Goal: Information Seeking & Learning: Learn about a topic

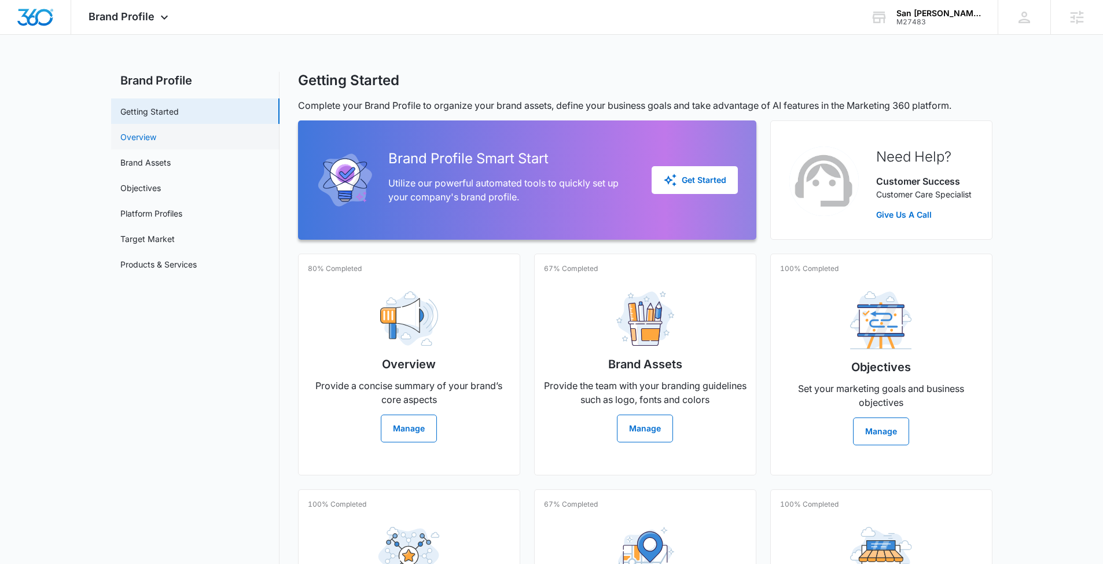
click at [147, 138] on link "Overview" at bounding box center [138, 137] width 36 height 12
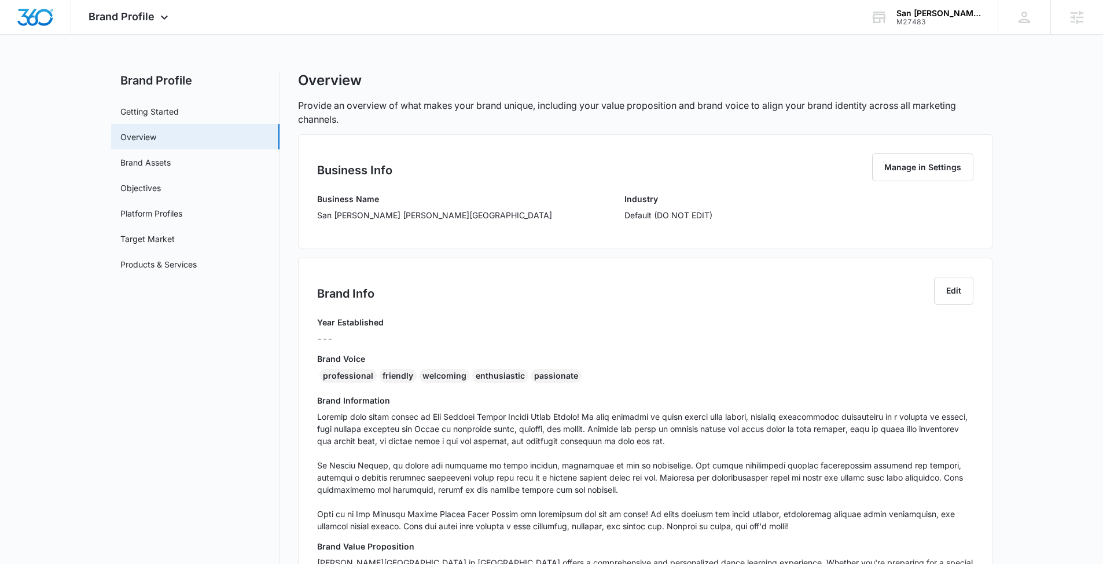
click at [461, 218] on p "San [PERSON_NAME] [PERSON_NAME][GEOGRAPHIC_DATA]" at bounding box center [434, 215] width 235 height 12
click at [462, 218] on p "San [PERSON_NAME] [PERSON_NAME][GEOGRAPHIC_DATA]" at bounding box center [434, 215] width 235 height 12
copy p "San [PERSON_NAME] [PERSON_NAME][GEOGRAPHIC_DATA]"
click at [573, 347] on div "Year Established ---" at bounding box center [645, 334] width 656 height 36
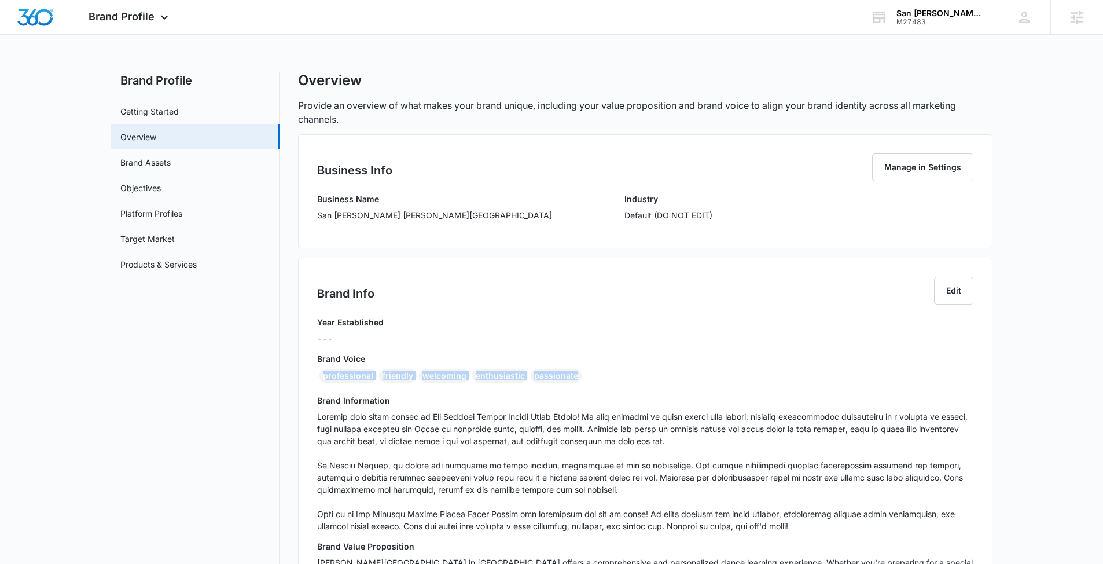
drag, startPoint x: 587, startPoint y: 376, endPoint x: 317, endPoint y: 379, distance: 270.2
click at [317, 379] on div "professional friendly welcoming enthusiastic passionate" at bounding box center [645, 378] width 656 height 19
copy div "professional friendly welcoming enthusiastic passionate"
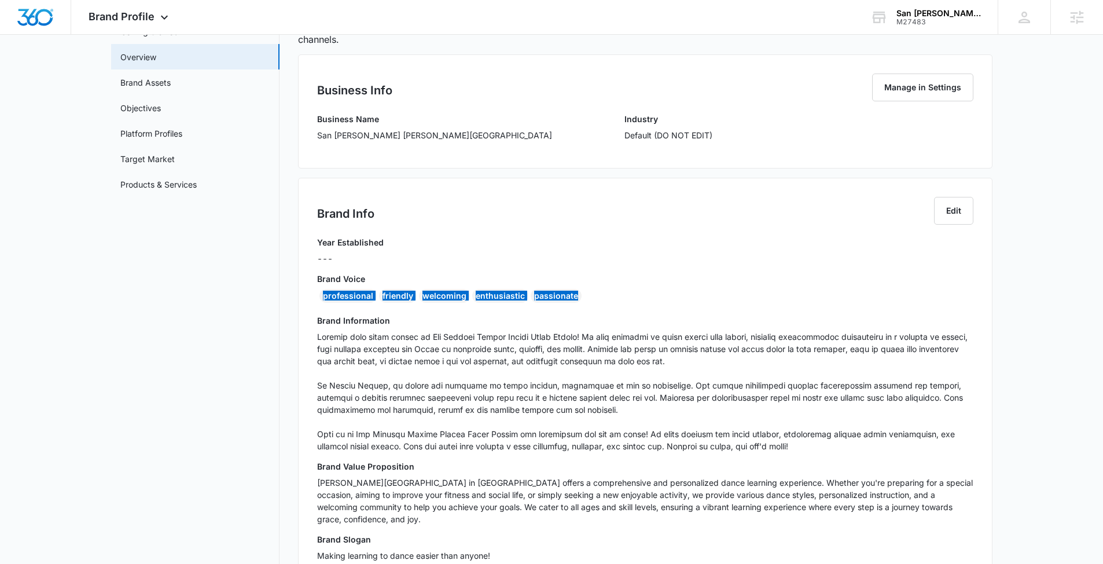
scroll to position [223, 0]
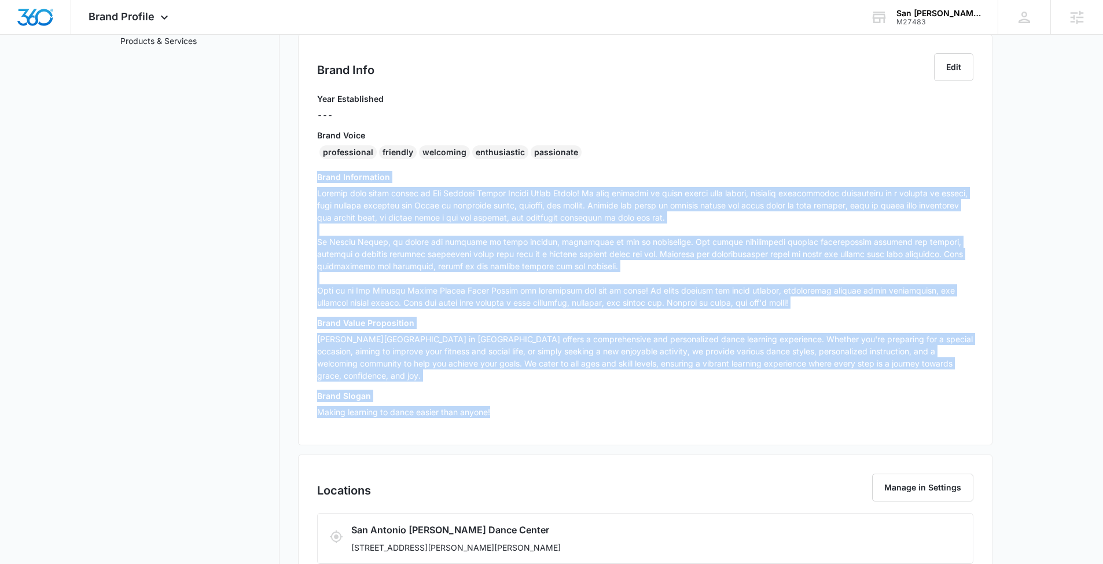
drag, startPoint x: 516, startPoint y: 395, endPoint x: 308, endPoint y: 181, distance: 297.5
click at [308, 181] on div "Brand Info Edit Year Established --- Brand Voice professional friendly welcomin…" at bounding box center [645, 239] width 694 height 411
copy div "Brand Information Unleash your inner dancer at [GEOGRAPHIC_DATA][PERSON_NAME][P…"
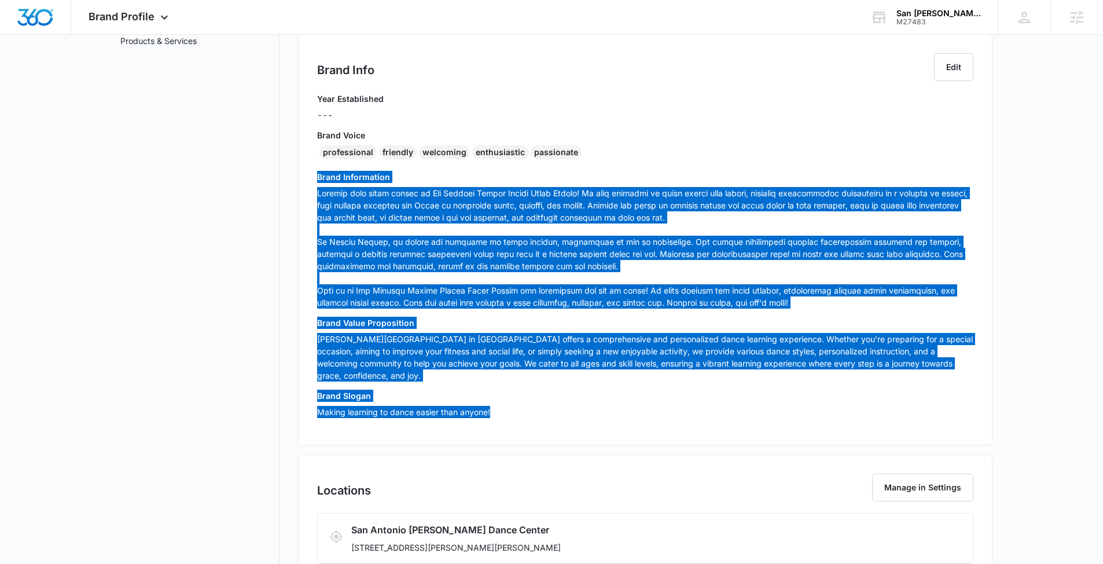
drag, startPoint x: 1086, startPoint y: 258, endPoint x: 678, endPoint y: 347, distance: 418.1
click at [678, 347] on p "[PERSON_NAME][GEOGRAPHIC_DATA] in [GEOGRAPHIC_DATA] offers a comprehensive and …" at bounding box center [645, 357] width 656 height 49
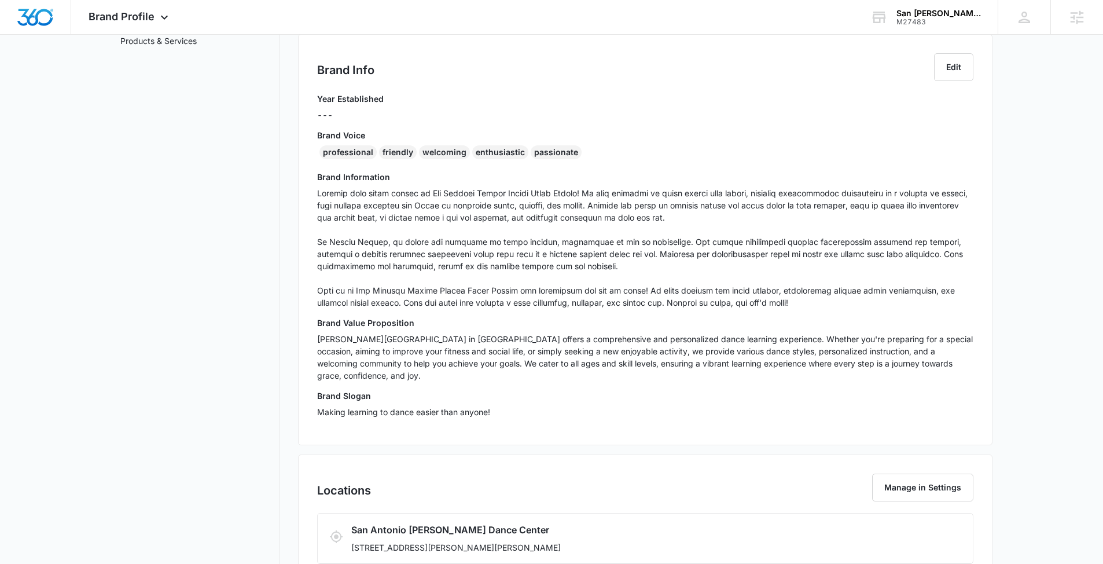
click at [696, 406] on p "Making learning to dance easier than anyone!" at bounding box center [645, 412] width 656 height 12
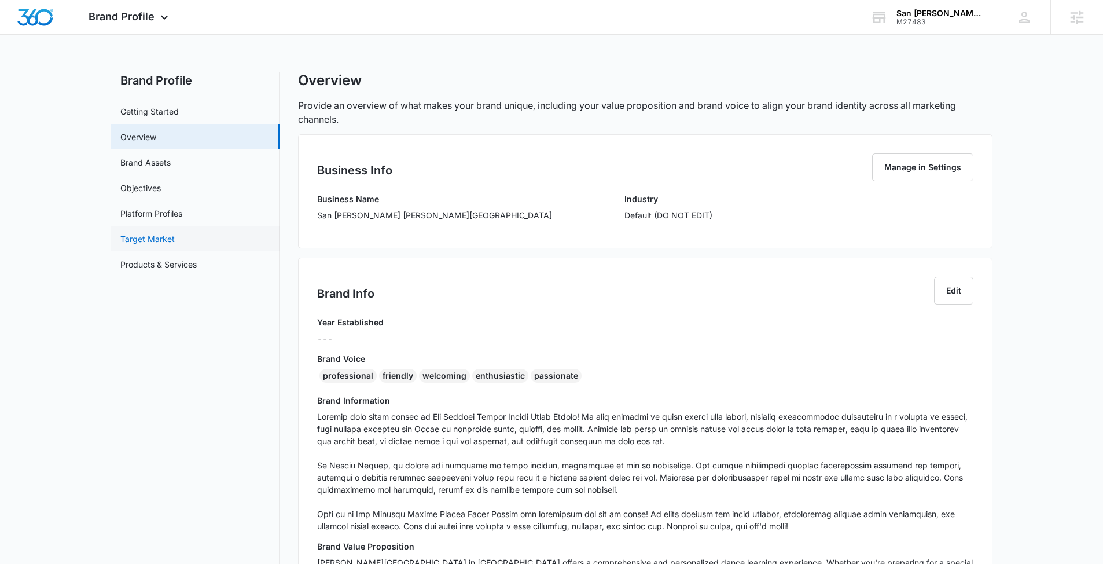
click at [160, 238] on link "Target Market" at bounding box center [147, 239] width 54 height 12
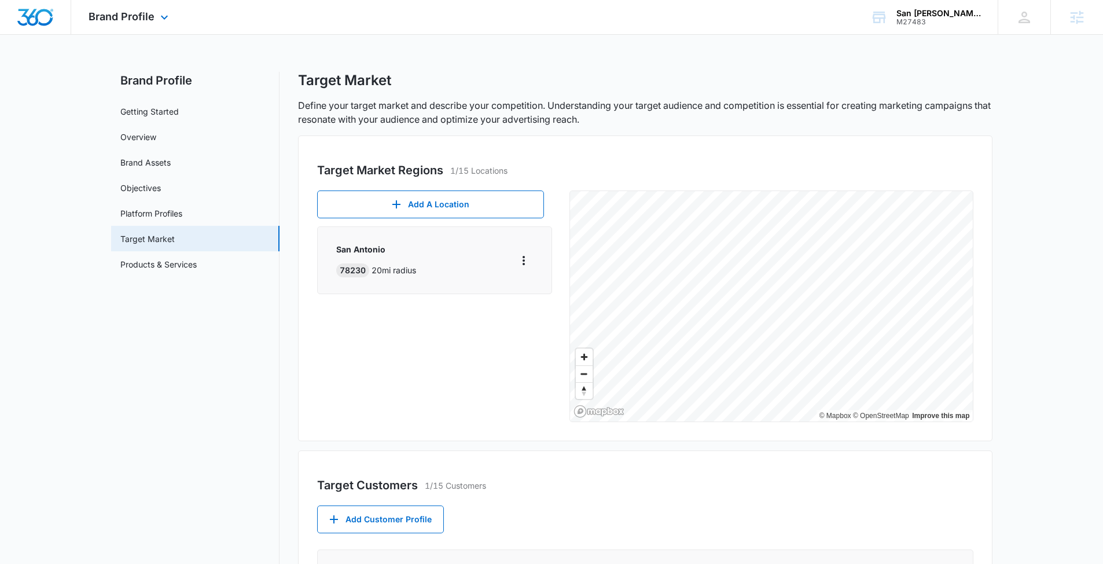
click at [154, 19] on div "Brand Profile Apps Websites Forms CRM Email Social Content Ads Intelligence Fil…" at bounding box center [129, 17] width 117 height 34
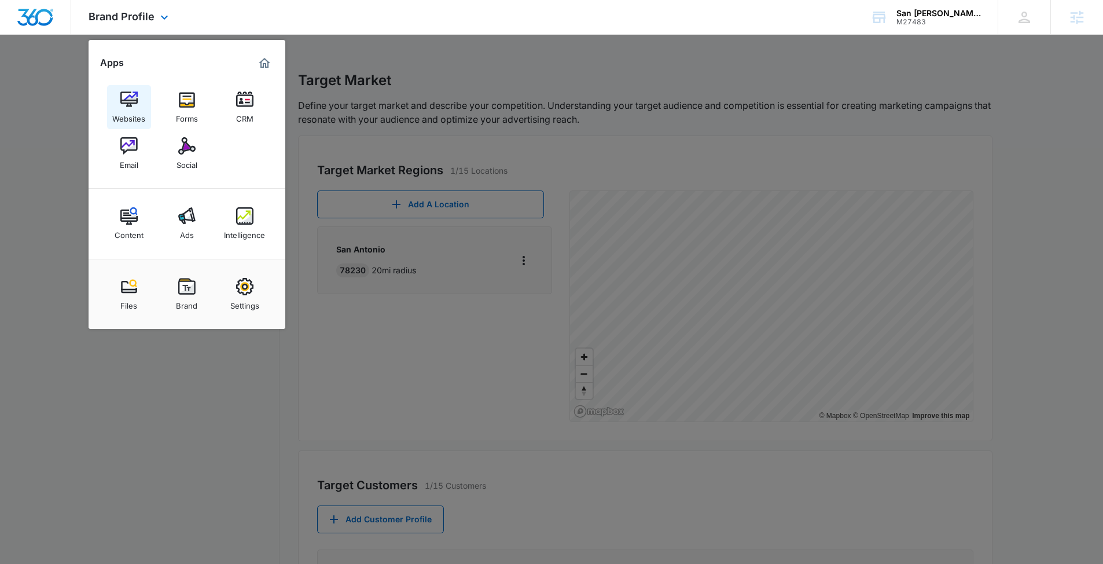
click at [131, 104] on img at bounding box center [128, 99] width 17 height 17
